Goal: Information Seeking & Learning: Find specific fact

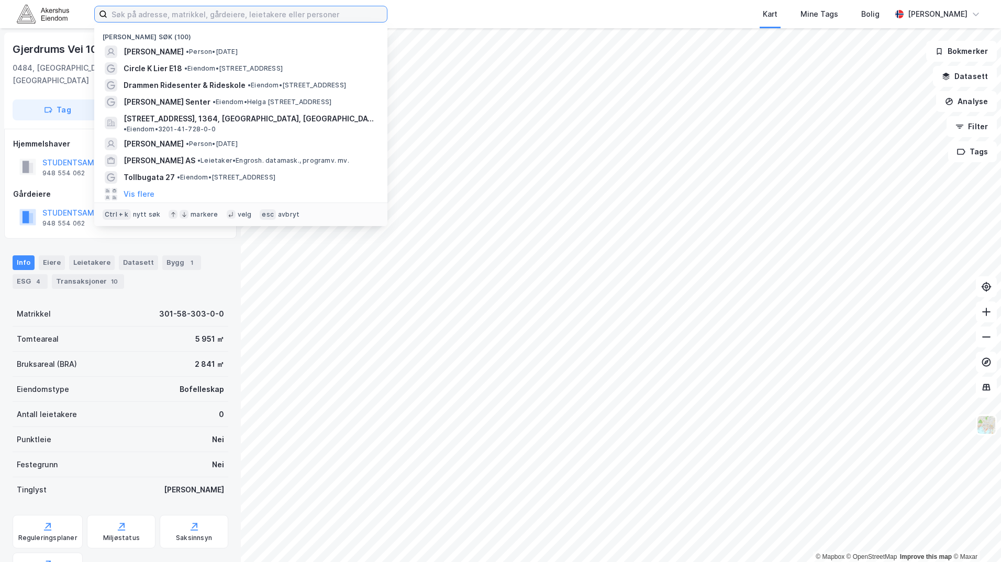
click at [210, 15] on input at bounding box center [247, 14] width 280 height 16
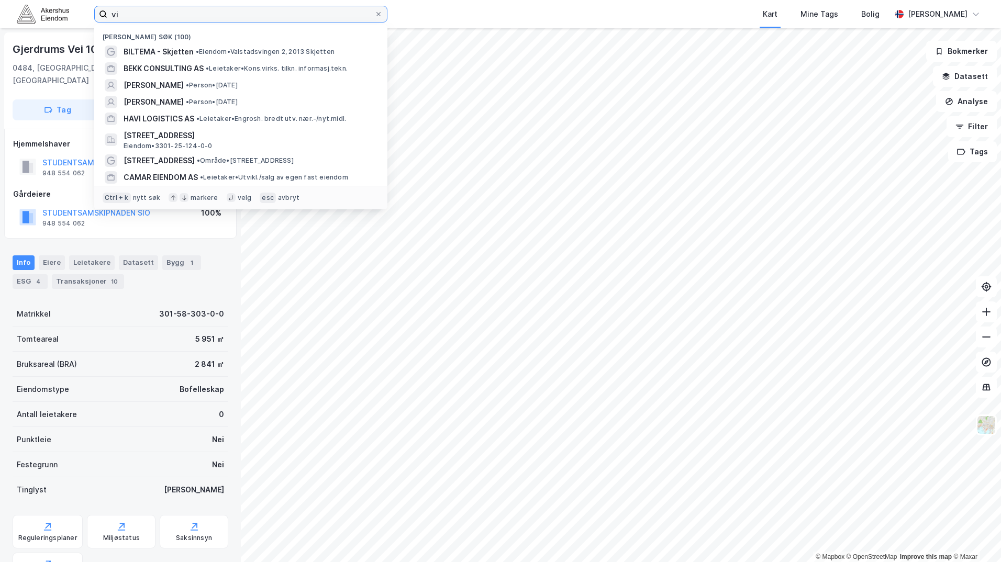
type input "v"
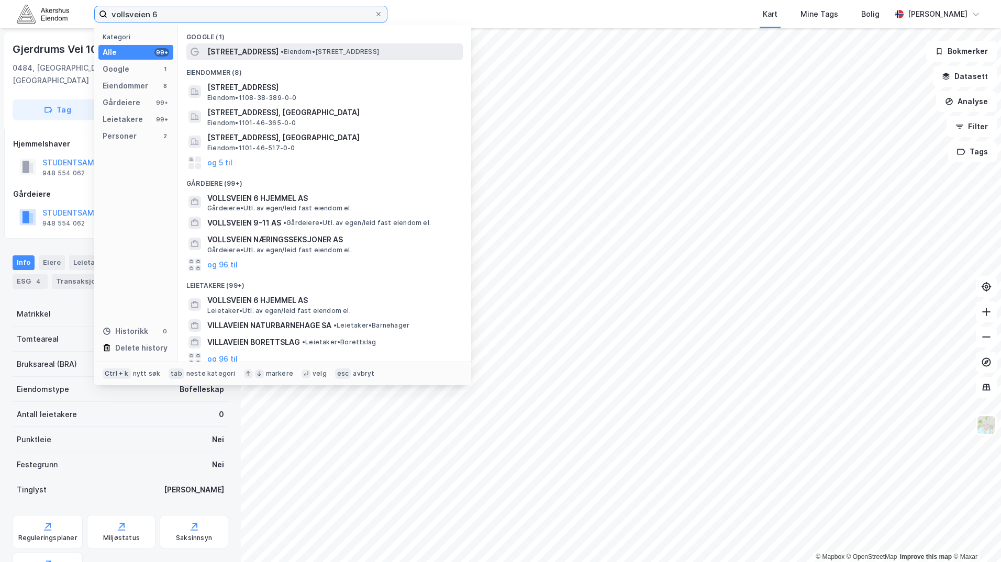
type input "vollsveien 6"
click at [312, 59] on div "Vollsveien 6 • Eiendom • Vollsveien 6, 1366 Lysaker" at bounding box center [324, 51] width 276 height 17
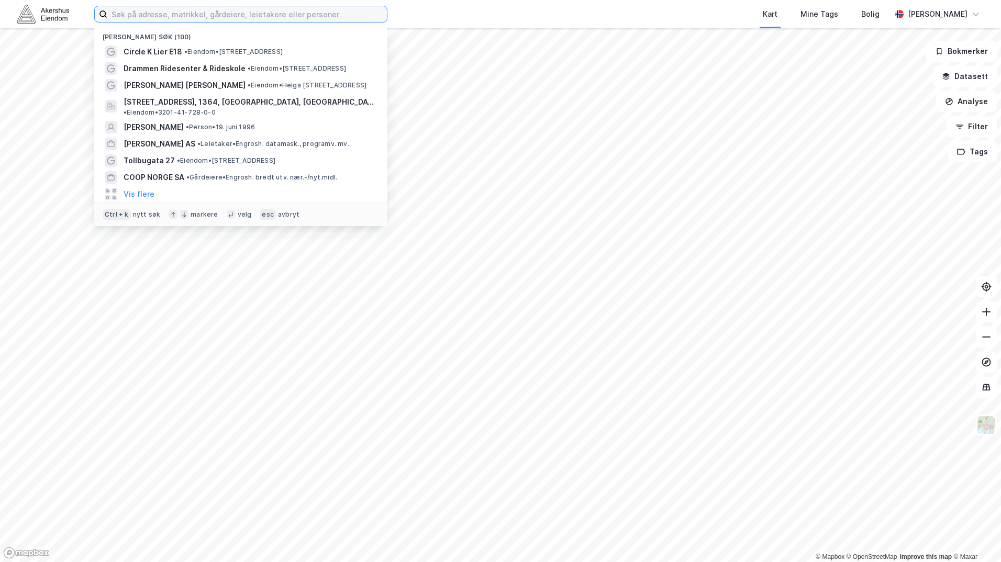
click at [236, 10] on input at bounding box center [247, 14] width 280 height 16
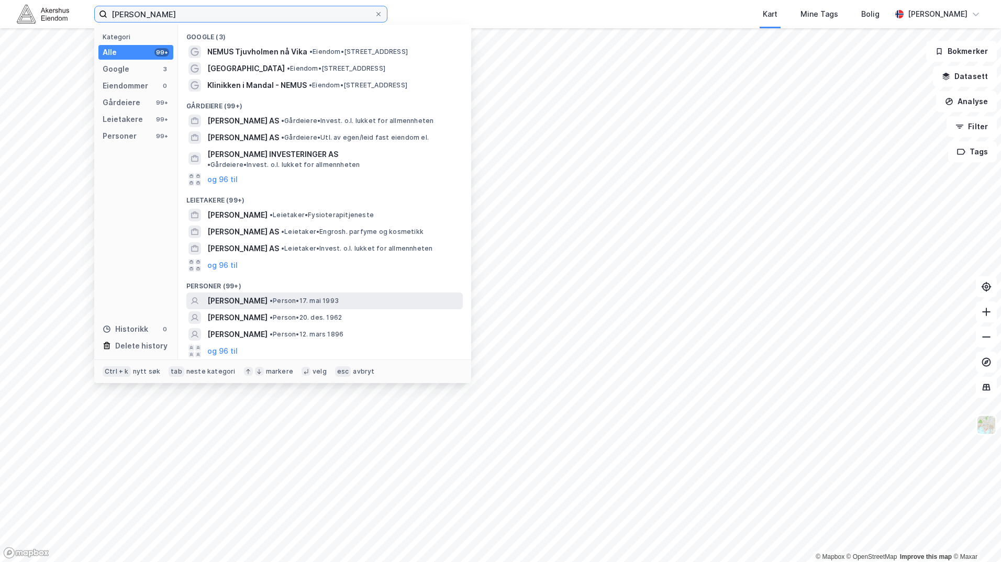
type input "[PERSON_NAME]"
click at [251, 300] on div "[PERSON_NAME] • Person • 17. mai 1993" at bounding box center [324, 301] width 276 height 17
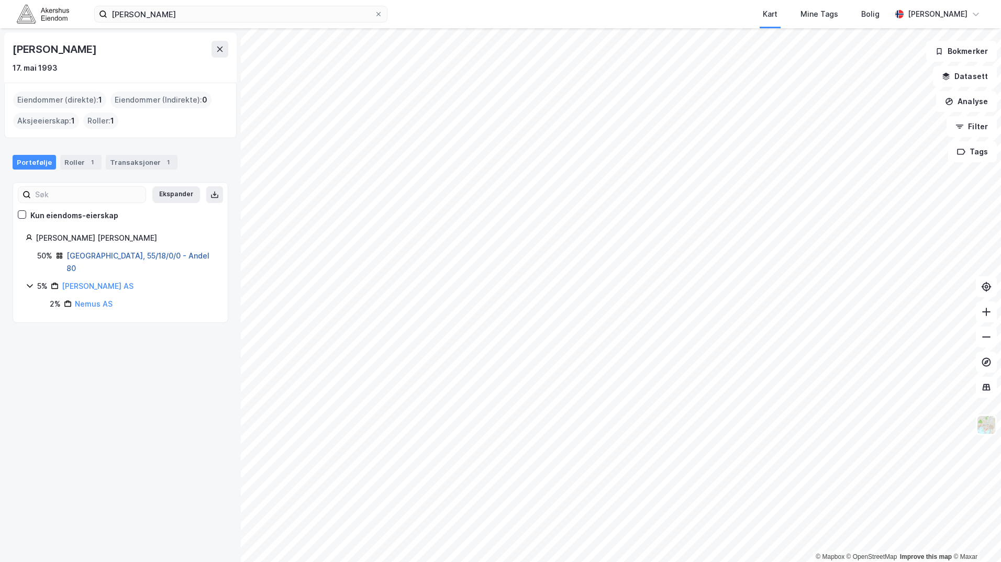
click at [153, 257] on link "[GEOGRAPHIC_DATA], 55/18/0/0 - Andel 80" at bounding box center [138, 261] width 143 height 21
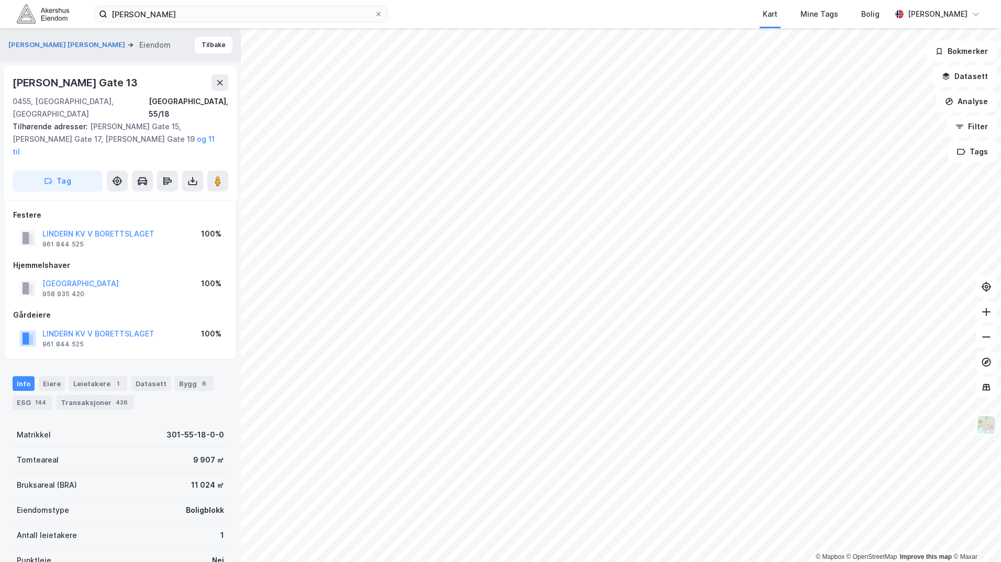
click at [136, 84] on div "[PERSON_NAME] Gate 13" at bounding box center [76, 82] width 127 height 17
copy div "[PERSON_NAME] Gate 13"
